Goal: Task Accomplishment & Management: Manage account settings

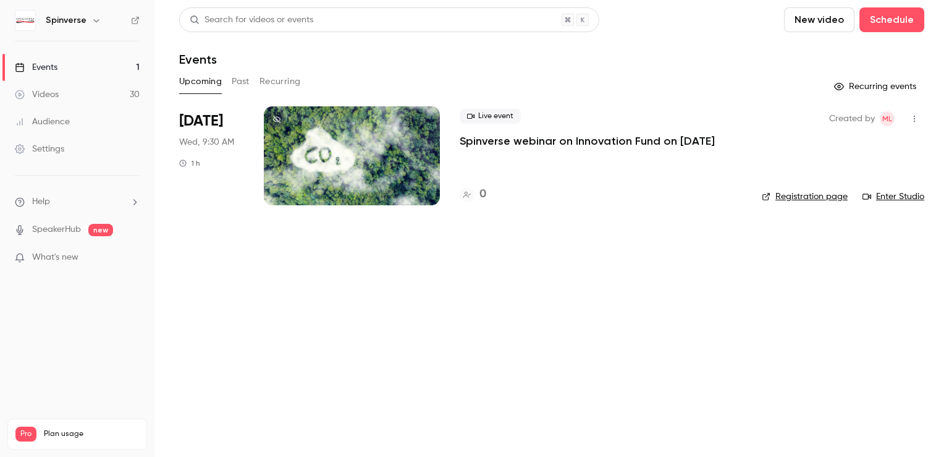
click at [783, 199] on link "Registration page" at bounding box center [805, 196] width 86 height 12
click at [310, 166] on div at bounding box center [352, 155] width 176 height 99
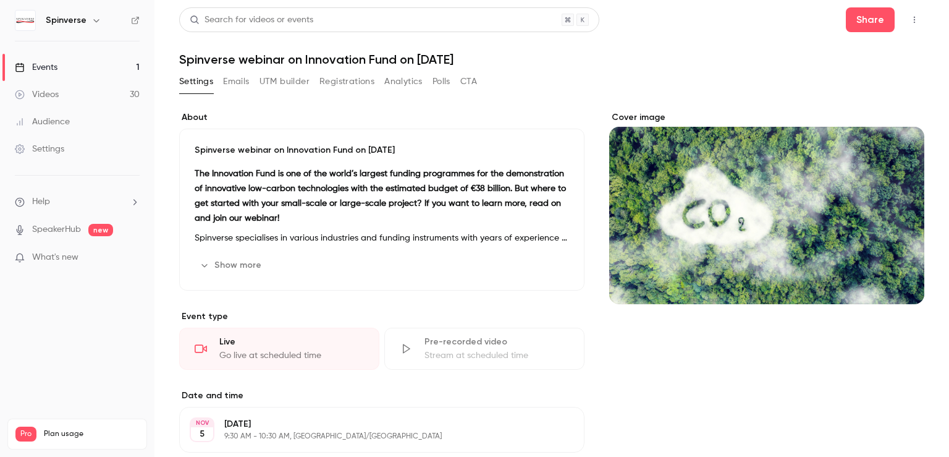
drag, startPoint x: 543, startPoint y: 61, endPoint x: 177, endPoint y: 64, distance: 365.2
click at [177, 64] on main "Search for videos or events Share Spinverse webinar on Innovation Fund on 4th N…" at bounding box center [551, 228] width 795 height 457
copy h1 "Spinverse webinar on Innovation Fund on 4th November 2026"
click at [472, 80] on button "CTA" at bounding box center [468, 82] width 17 height 20
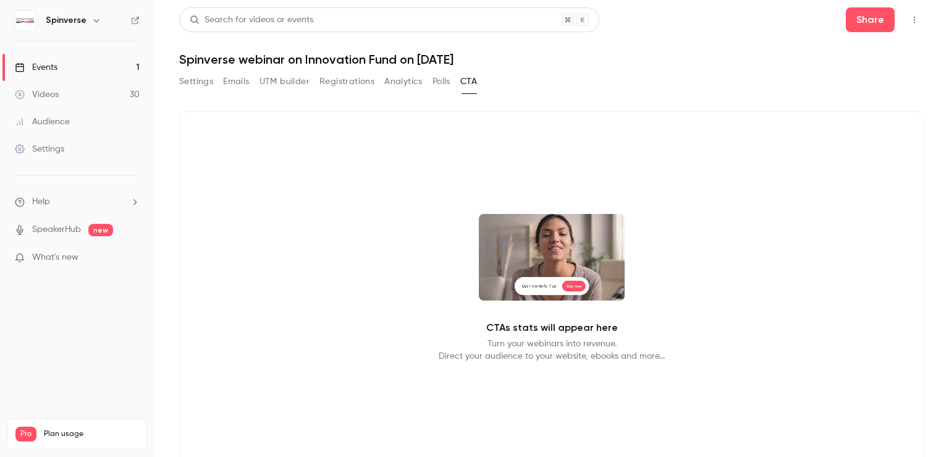
click at [435, 85] on button "Polls" at bounding box center [442, 82] width 18 height 20
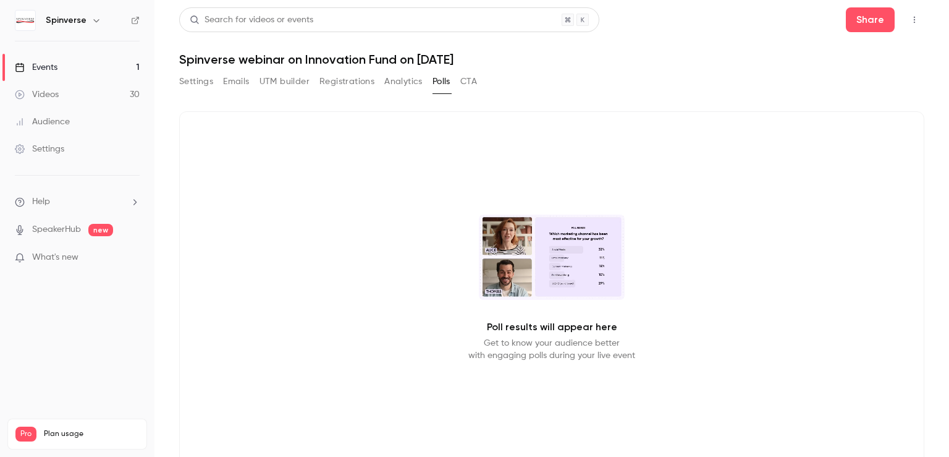
click at [408, 80] on button "Analytics" at bounding box center [403, 82] width 38 height 20
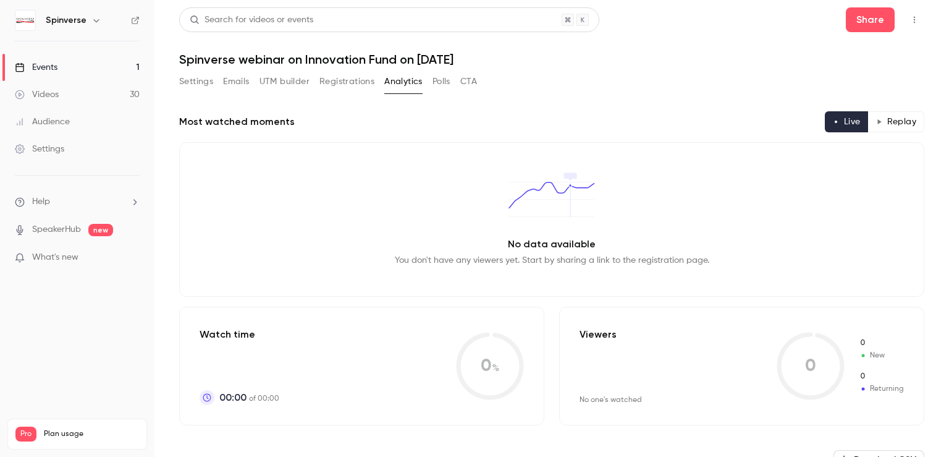
click at [351, 85] on button "Registrations" at bounding box center [346, 82] width 55 height 20
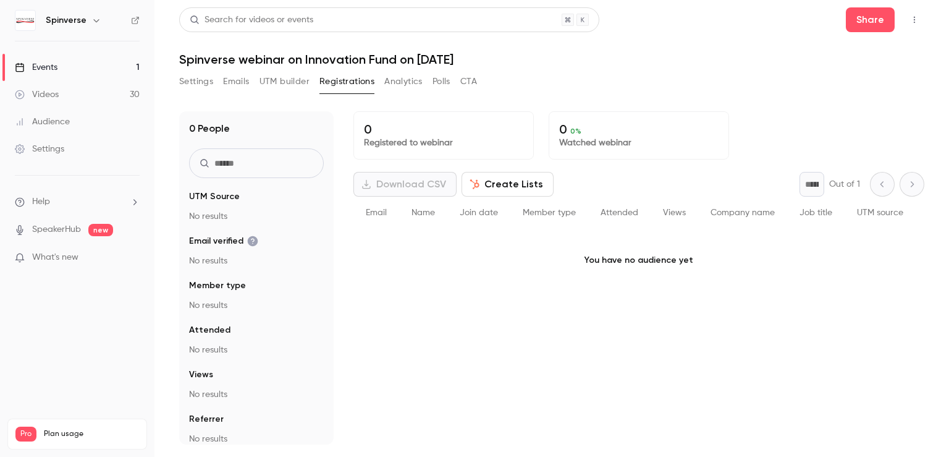
click at [290, 80] on button "UTM builder" at bounding box center [285, 82] width 50 height 20
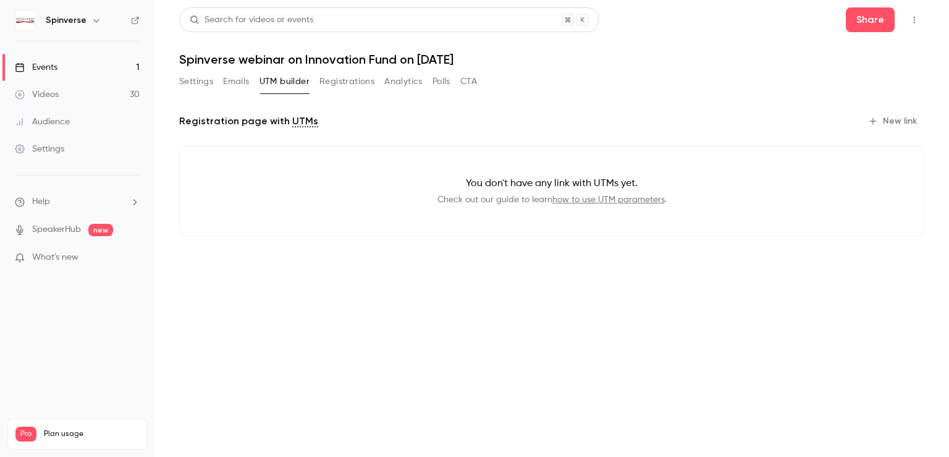
click at [240, 84] on button "Emails" at bounding box center [236, 82] width 26 height 20
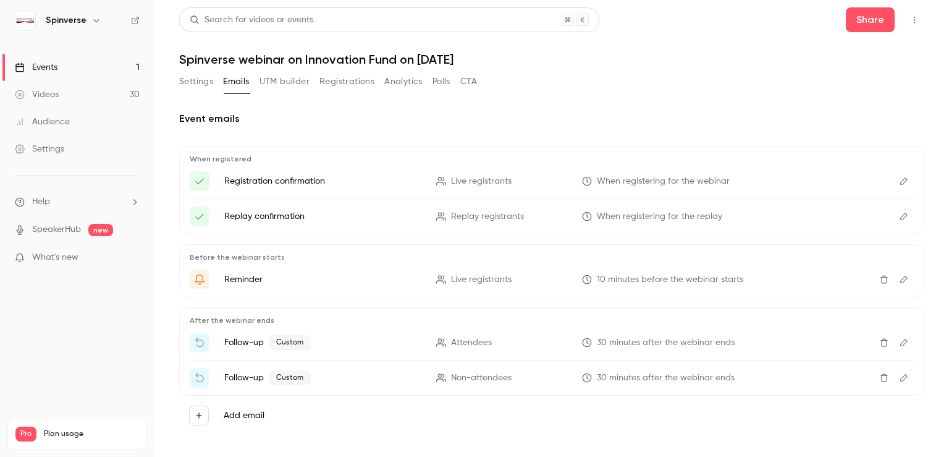
click at [200, 82] on button "Settings" at bounding box center [196, 82] width 34 height 20
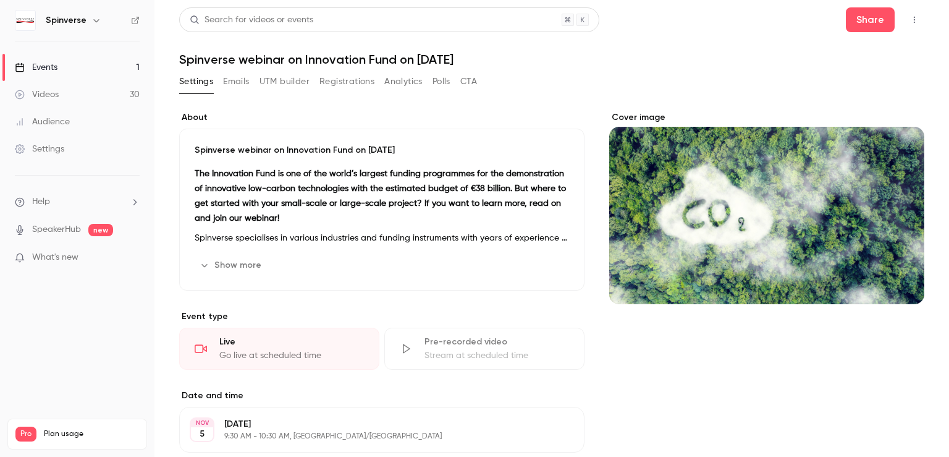
scroll to position [159, 0]
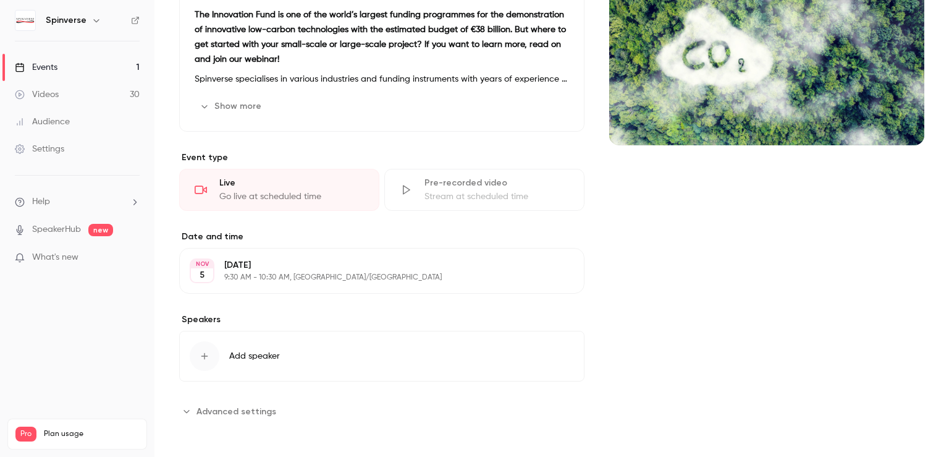
click at [197, 409] on span "Advanced settings" at bounding box center [237, 411] width 80 height 13
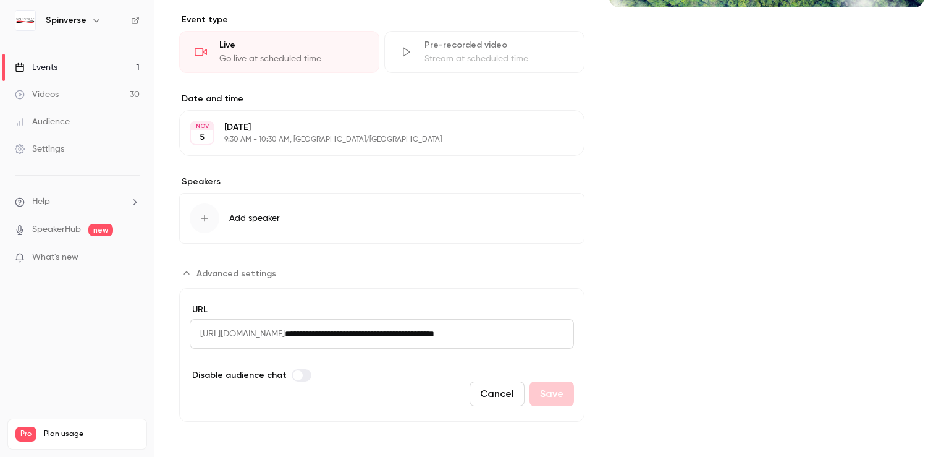
scroll to position [0, 1]
drag, startPoint x: 355, startPoint y: 334, endPoint x: 593, endPoint y: 358, distance: 239.8
click at [593, 358] on div "About Spinverse webinar on Innovation Fund on 4th November 2026 The Innovation …" at bounding box center [551, 118] width 745 height 607
paste input "**********"
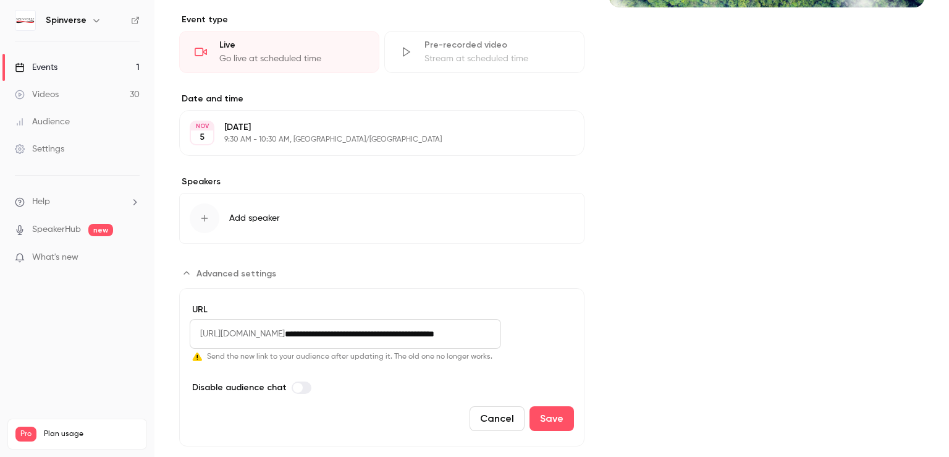
scroll to position [0, 2]
type input "**********"
click at [551, 413] on button "Save" at bounding box center [552, 418] width 44 height 25
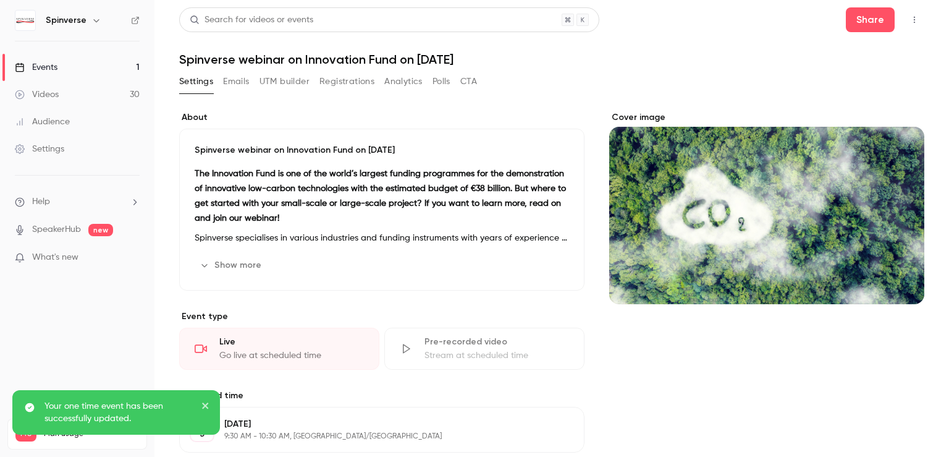
click at [523, 61] on h1 "Spinverse webinar on Innovation Fund on 4th November 2026" at bounding box center [551, 59] width 745 height 15
click at [520, 62] on h1 "Spinverse webinar on Innovation Fund on 4th November 2026" at bounding box center [551, 59] width 745 height 15
click at [437, 60] on h1 "Spinverse webinar on Innovation Fund on 4th November 2026" at bounding box center [551, 59] width 745 height 15
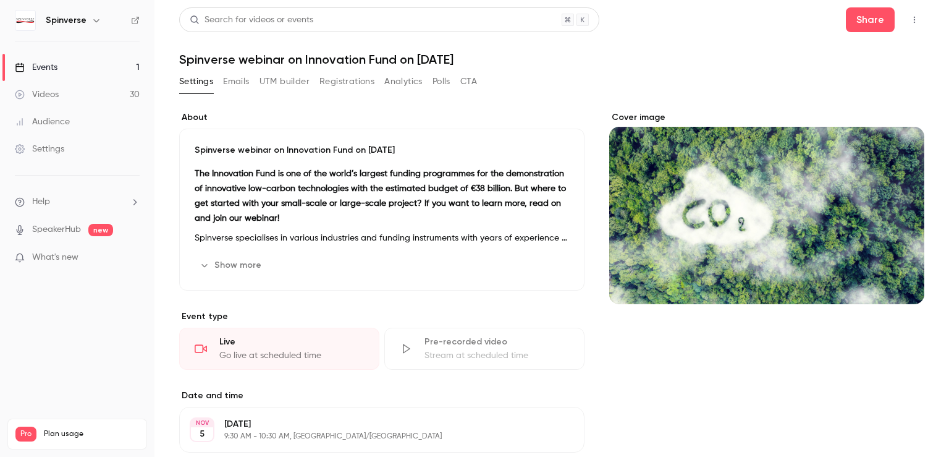
click at [466, 59] on h1 "Spinverse webinar on Innovation Fund on 4th November 2026" at bounding box center [551, 59] width 745 height 15
click at [201, 84] on button "Settings" at bounding box center [196, 82] width 34 height 20
click at [466, 51] on header "Search for videos or events Share Spinverse webinar on Innovation Fund on 4th N…" at bounding box center [551, 36] width 745 height 59
click at [220, 266] on button "Show more" at bounding box center [232, 265] width 74 height 20
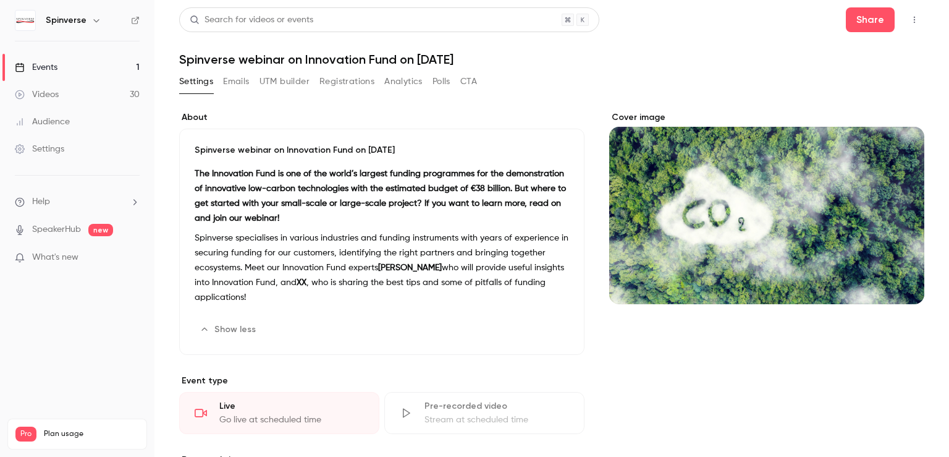
click at [42, 63] on div "Events" at bounding box center [36, 67] width 43 height 12
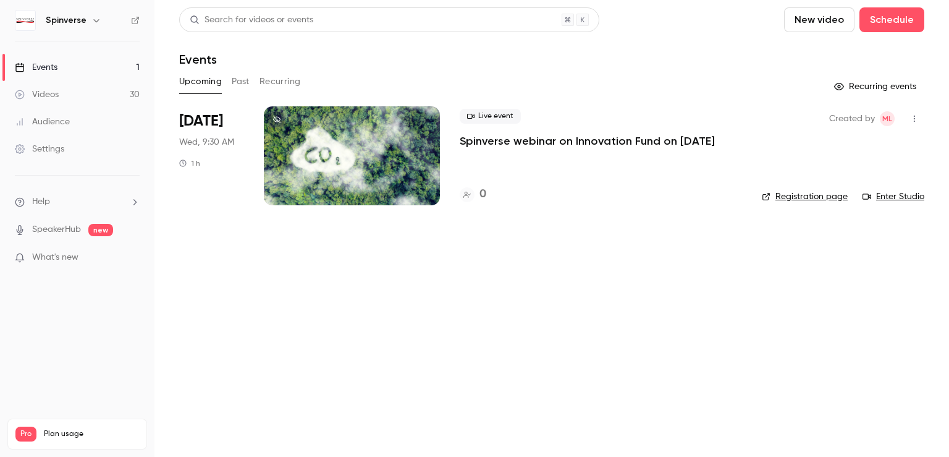
click at [290, 148] on div at bounding box center [352, 155] width 176 height 99
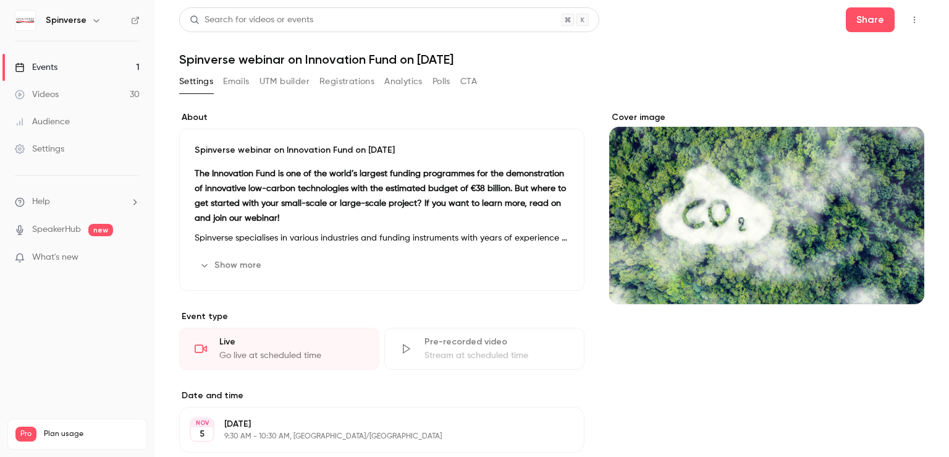
click at [497, 60] on h1 "Spinverse webinar on Innovation Fund on 4th November 2026" at bounding box center [551, 59] width 745 height 15
click at [498, 59] on h1 "Spinverse webinar on Innovation Fund on 4th November 2026" at bounding box center [551, 59] width 745 height 15
click at [206, 86] on button "Settings" at bounding box center [196, 82] width 34 height 20
click at [219, 145] on p "Spinverse webinar on Innovation Fund on 4th November 2026" at bounding box center [382, 150] width 374 height 12
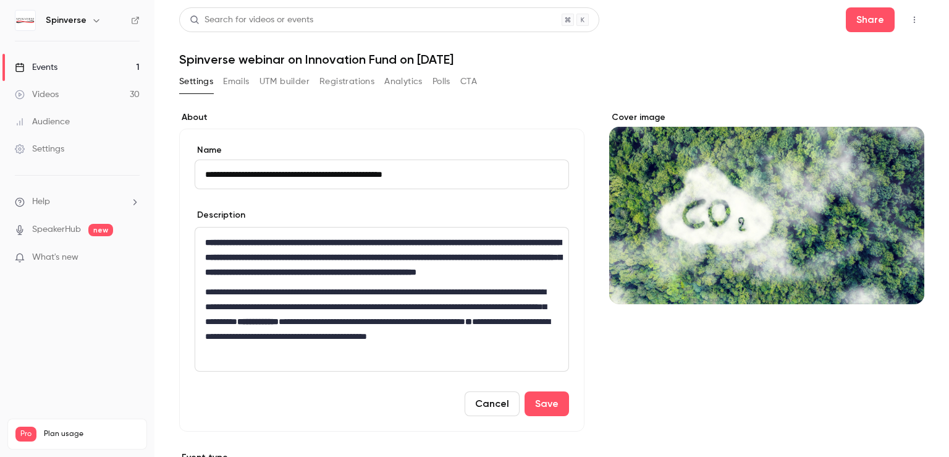
type input "**********"
click at [412, 279] on p "**********" at bounding box center [381, 257] width 353 height 44
click at [531, 416] on button "Save" at bounding box center [547, 403] width 44 height 25
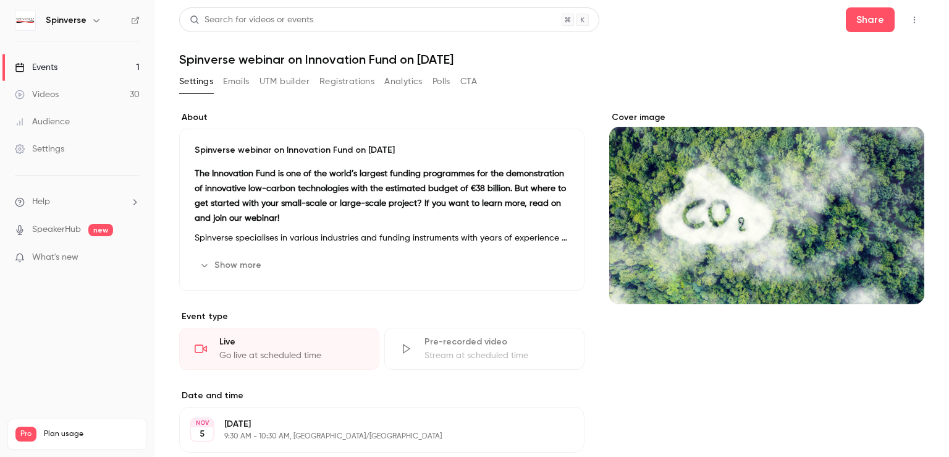
click at [258, 163] on div "Spinverse webinar on Innovation Fund on 4th November 2025 The Innovation Fund i…" at bounding box center [381, 210] width 405 height 162
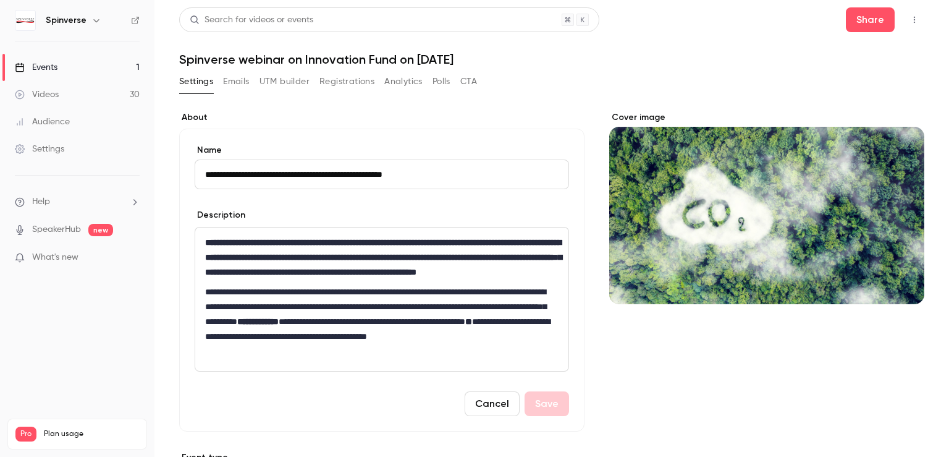
click at [370, 174] on input "**********" at bounding box center [382, 174] width 374 height 30
click at [457, 175] on input "**********" at bounding box center [382, 174] width 374 height 30
type input "**********"
click at [541, 416] on button "Save" at bounding box center [547, 403] width 44 height 25
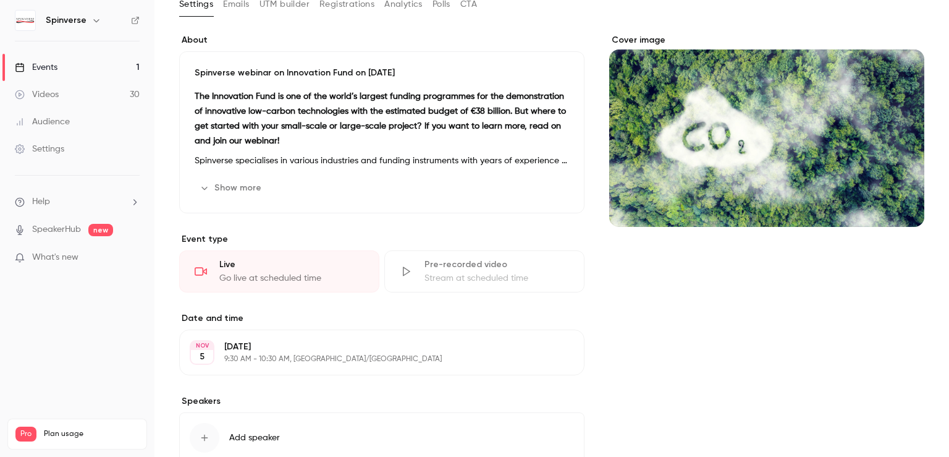
scroll to position [159, 0]
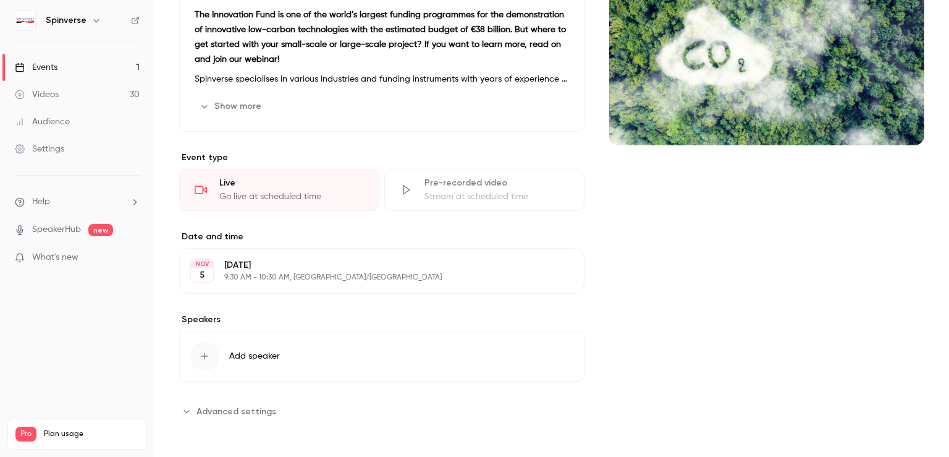
click at [240, 408] on span "Advanced settings" at bounding box center [237, 411] width 80 height 13
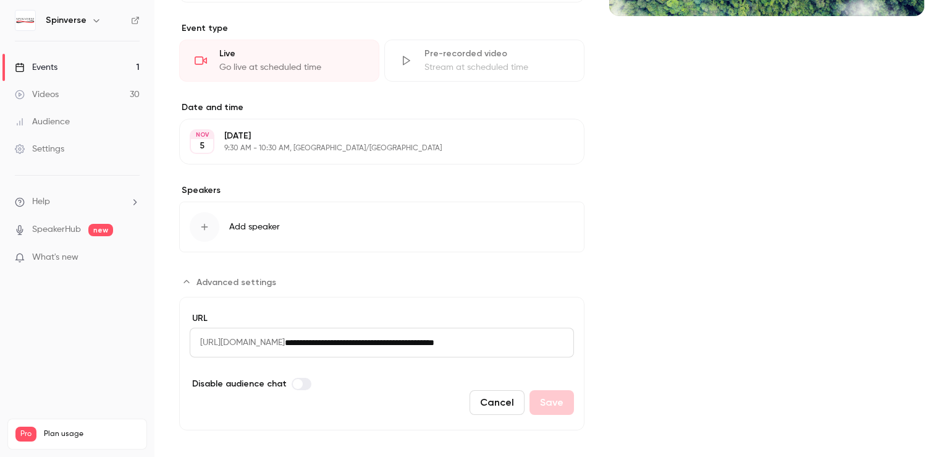
scroll to position [297, 0]
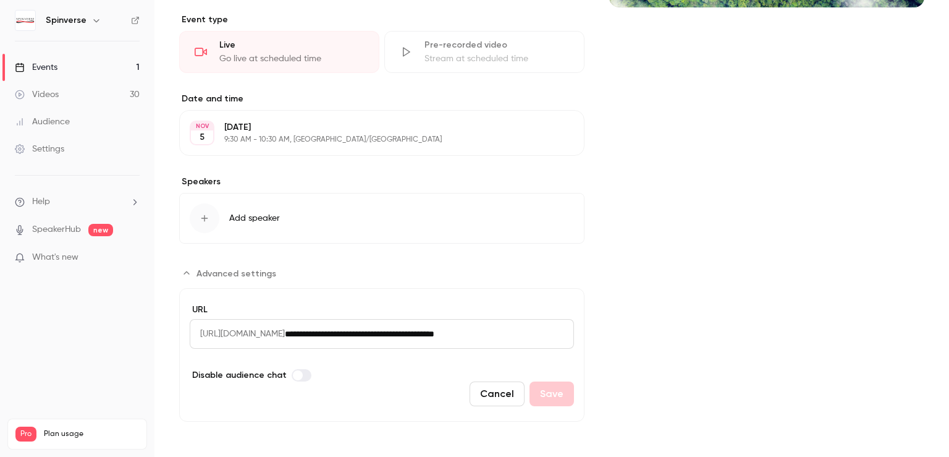
click at [484, 332] on input "**********" at bounding box center [429, 334] width 289 height 30
click at [410, 197] on button "Add speaker" at bounding box center [381, 218] width 405 height 51
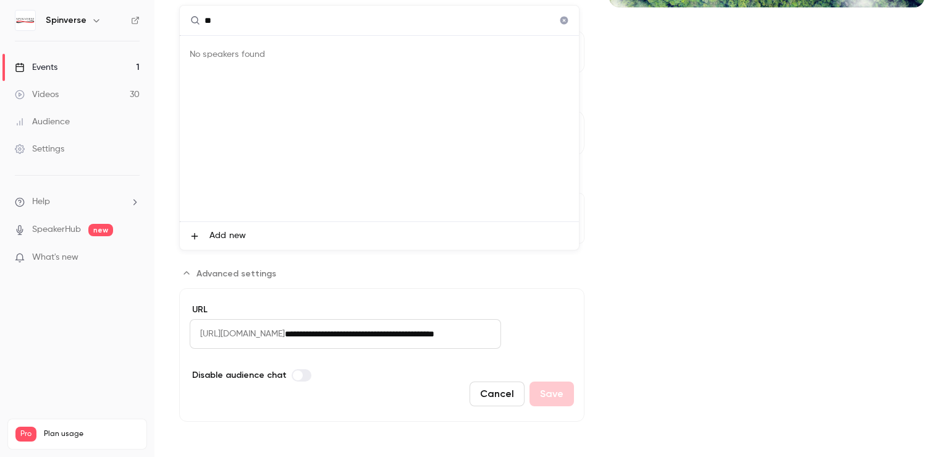
type input "*"
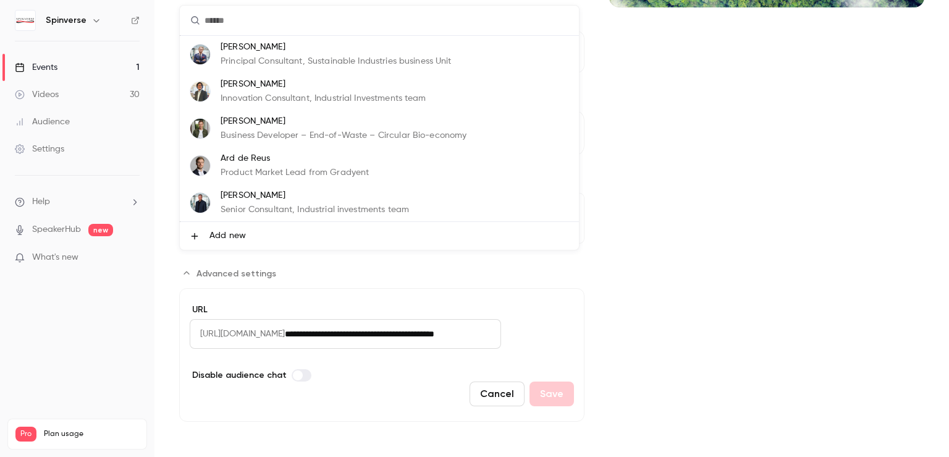
click at [198, 235] on icon at bounding box center [195, 236] width 10 height 10
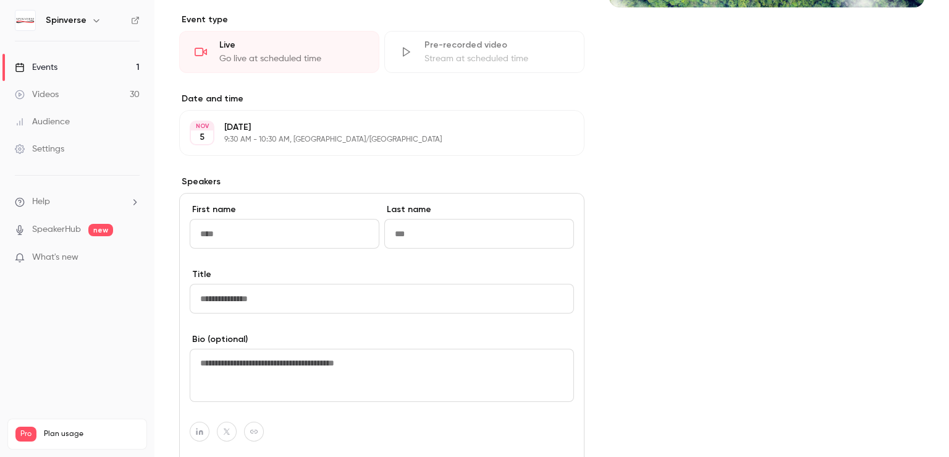
click at [219, 234] on input "First name" at bounding box center [285, 234] width 190 height 30
type input "*****"
type input "*******"
click at [202, 301] on input "Title" at bounding box center [382, 299] width 384 height 30
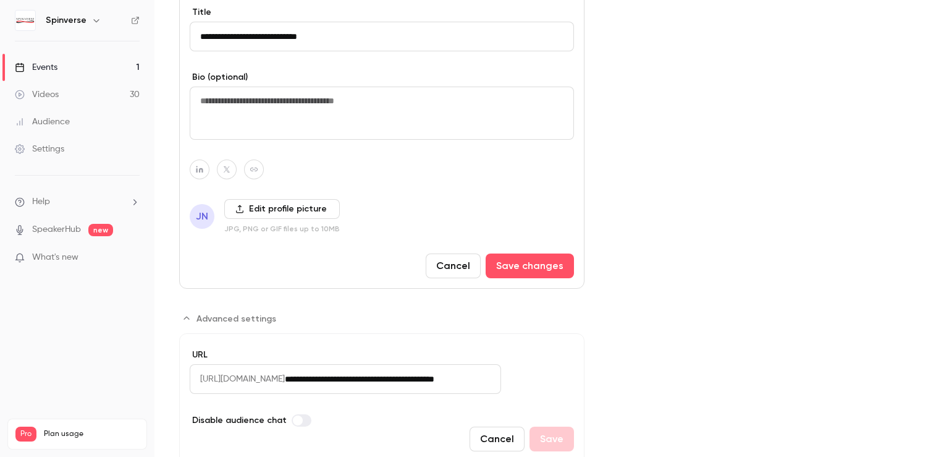
scroll to position [604, 0]
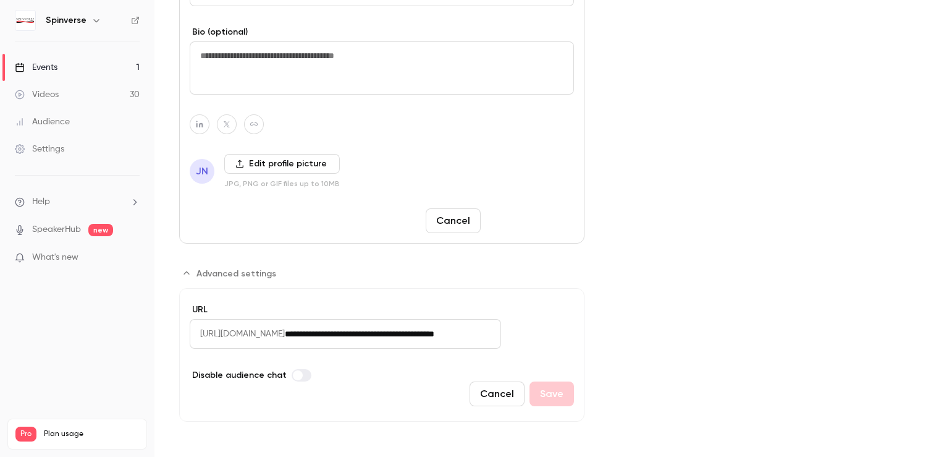
type input "**********"
click at [527, 216] on button "Save changes" at bounding box center [530, 220] width 88 height 25
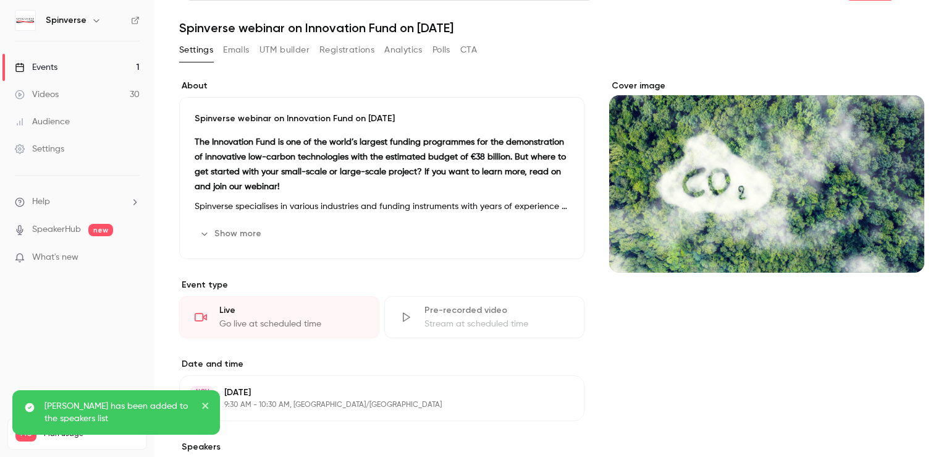
scroll to position [0, 0]
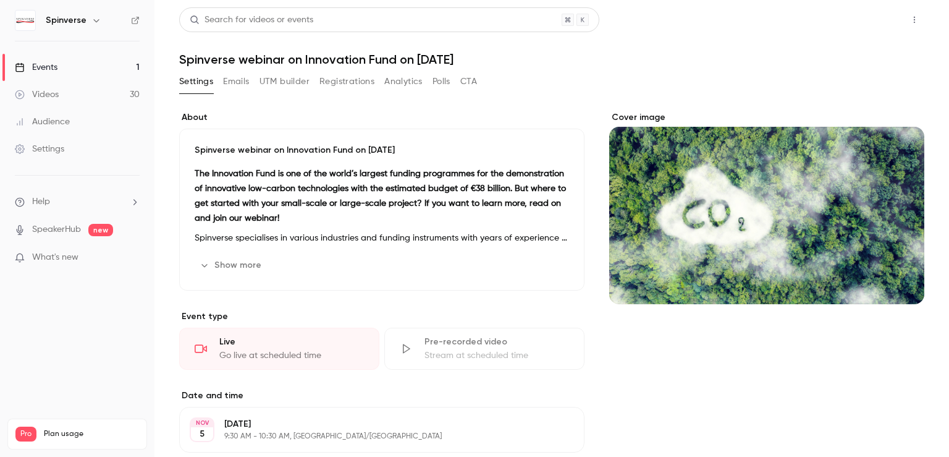
click at [871, 22] on button "Share" at bounding box center [870, 19] width 49 height 25
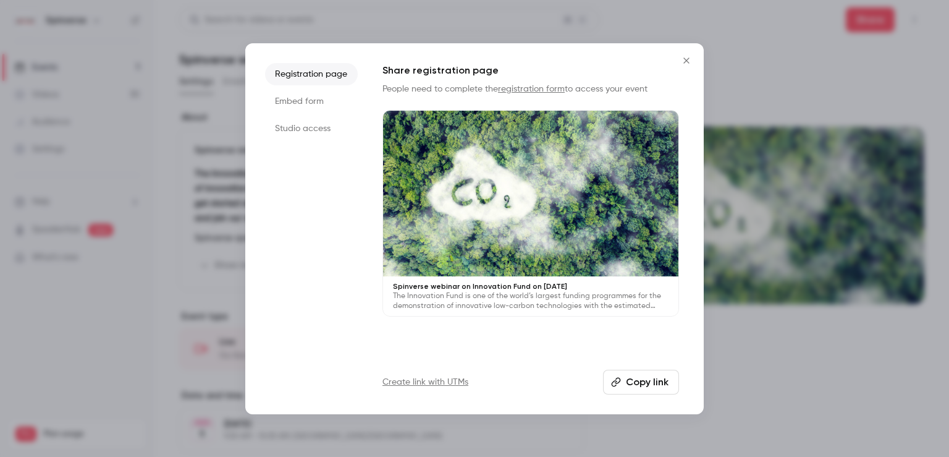
click at [656, 381] on button "Copy link" at bounding box center [641, 382] width 76 height 25
click at [686, 62] on icon "Close" at bounding box center [686, 61] width 15 height 10
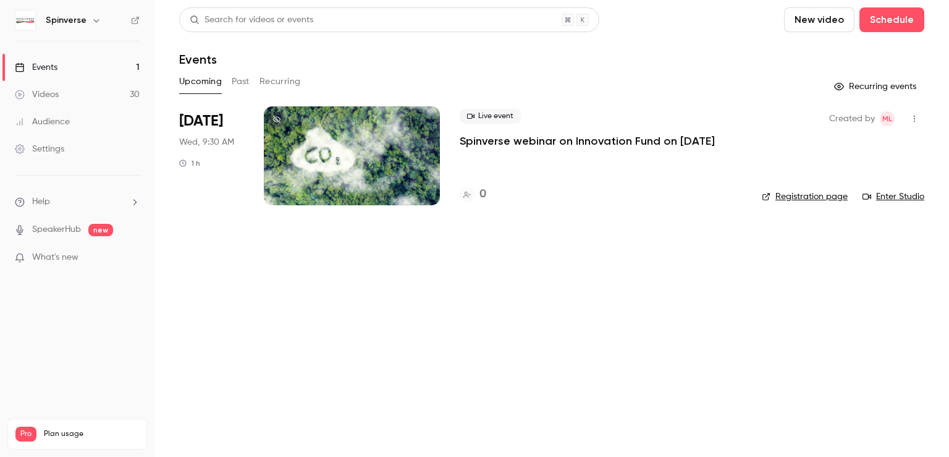
click at [358, 147] on div at bounding box center [352, 155] width 176 height 99
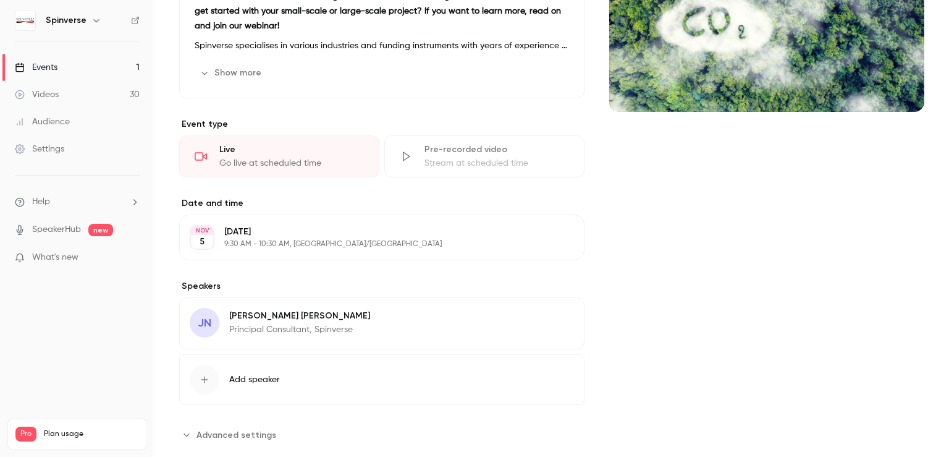
scroll to position [215, 0]
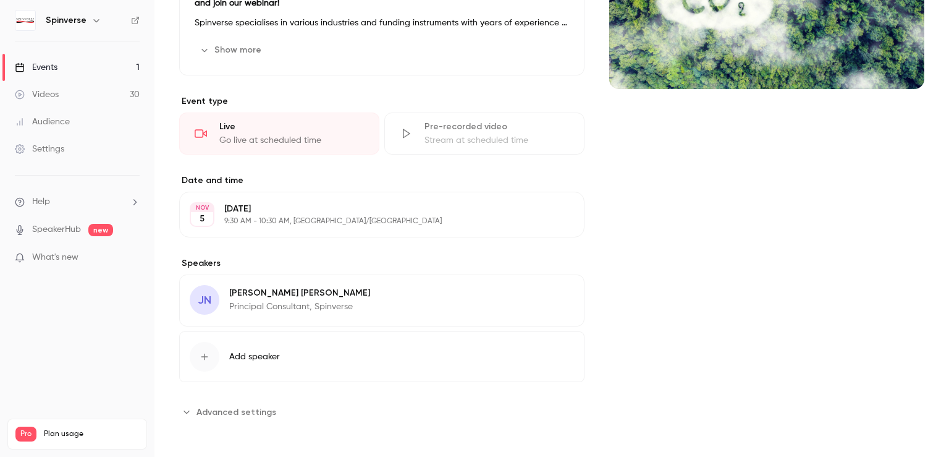
click at [261, 410] on span "Advanced settings" at bounding box center [237, 411] width 80 height 13
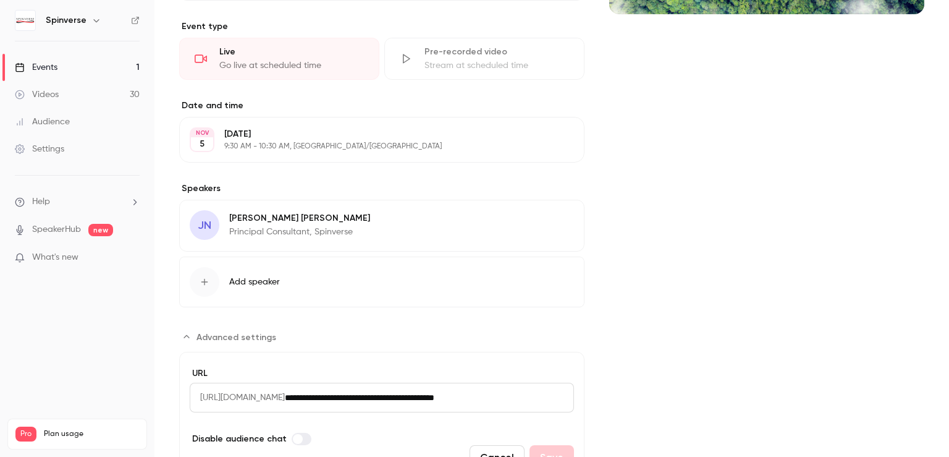
scroll to position [353, 0]
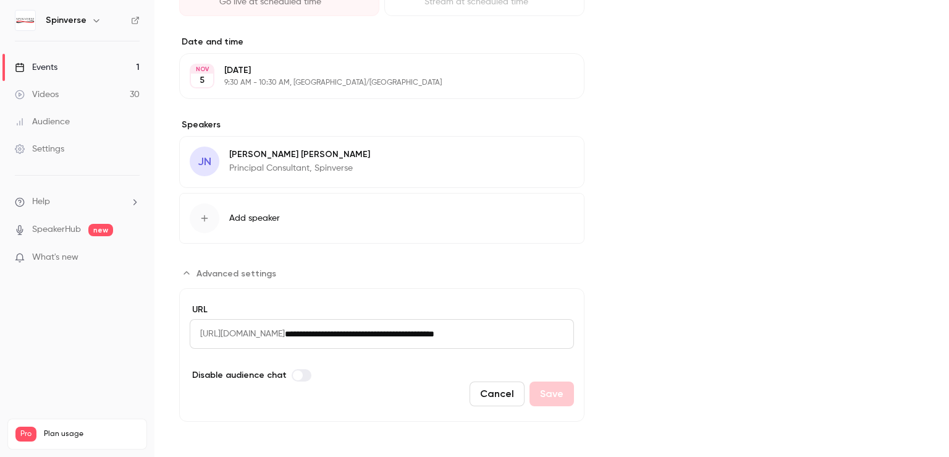
click at [398, 333] on input "**********" at bounding box center [429, 334] width 289 height 30
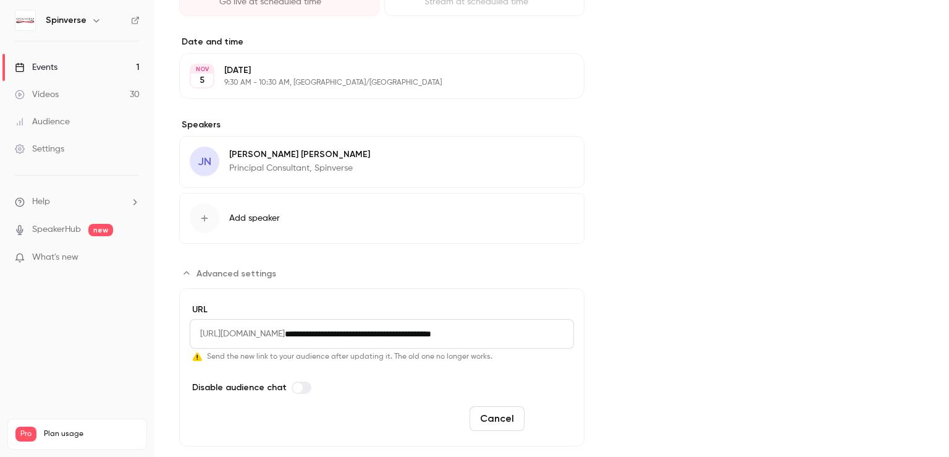
type input "**********"
click at [536, 410] on button "Save" at bounding box center [552, 418] width 44 height 25
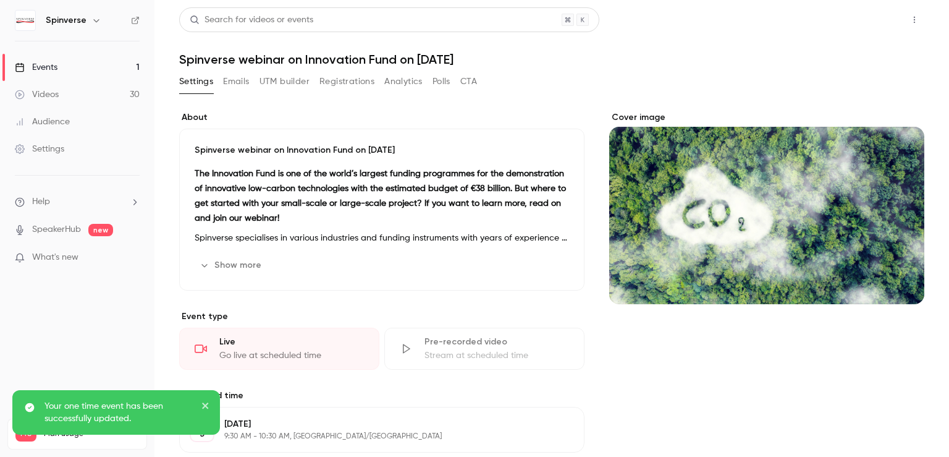
click at [846, 20] on button "Share" at bounding box center [870, 19] width 49 height 25
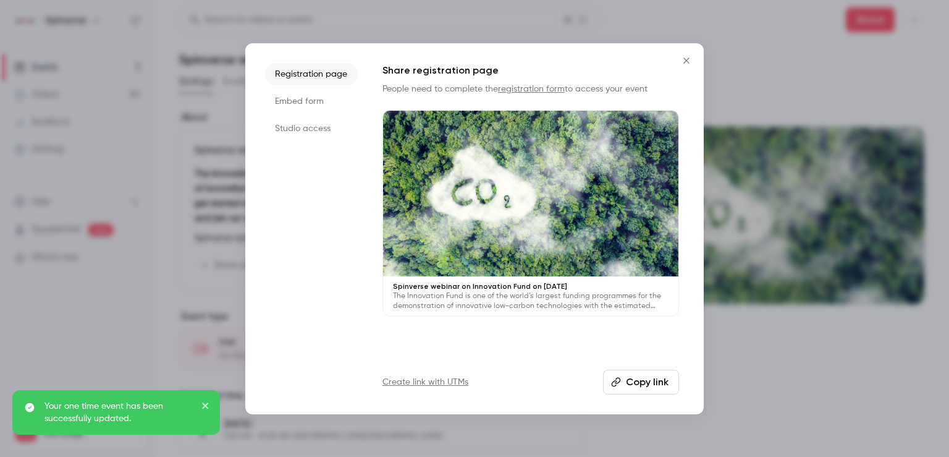
click at [627, 384] on button "Copy link" at bounding box center [641, 382] width 76 height 25
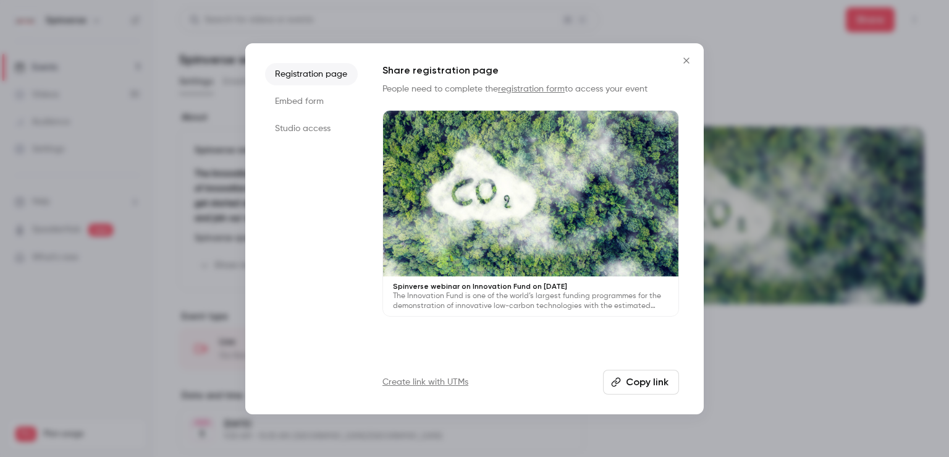
click at [685, 58] on icon "Close" at bounding box center [686, 60] width 6 height 6
